Goal: Task Accomplishment & Management: Use online tool/utility

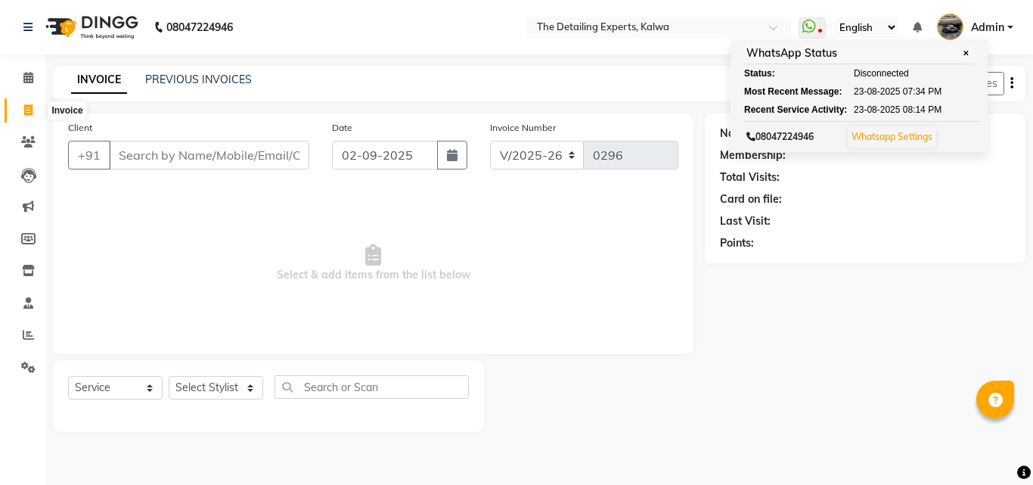
select select "7451"
select select "service"
click at [811, 31] on icon at bounding box center [809, 26] width 14 height 15
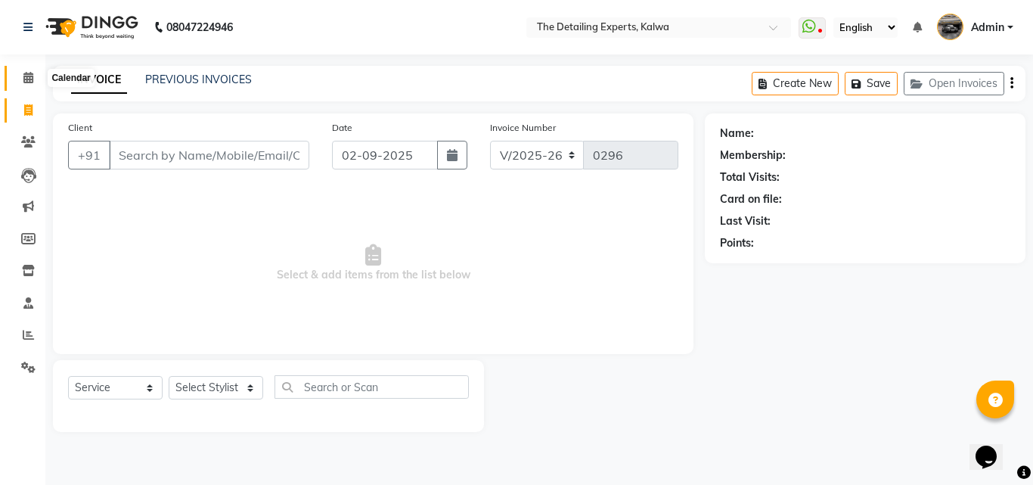
click at [29, 80] on icon at bounding box center [28, 77] width 10 height 11
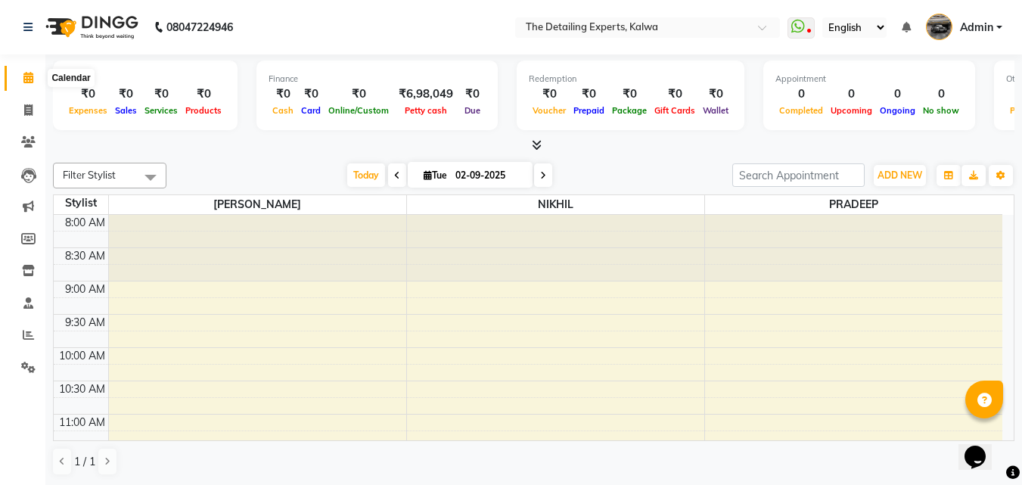
click at [24, 83] on span at bounding box center [28, 78] width 26 height 17
click at [27, 111] on icon at bounding box center [28, 109] width 8 height 11
select select "service"
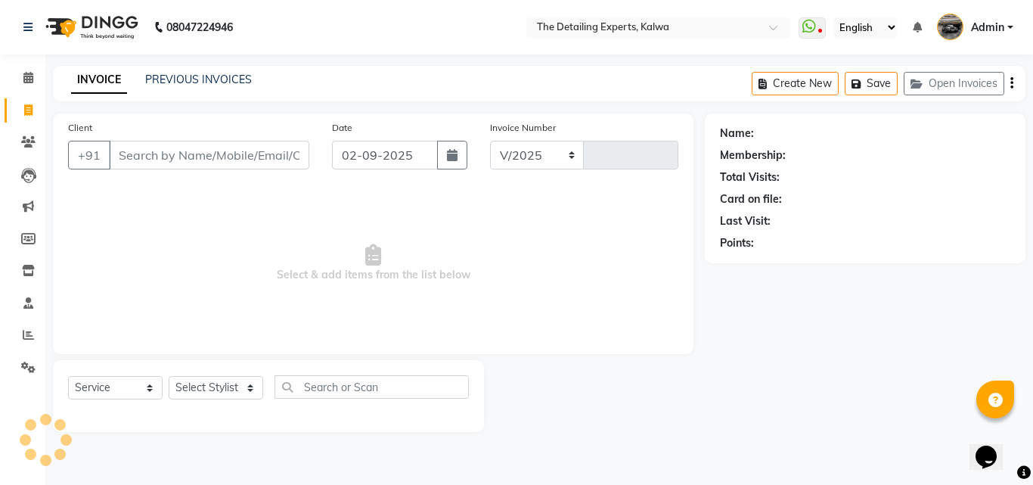
select select "7451"
type input "0296"
click at [27, 76] on icon at bounding box center [28, 77] width 10 height 11
